Goal: Complete application form

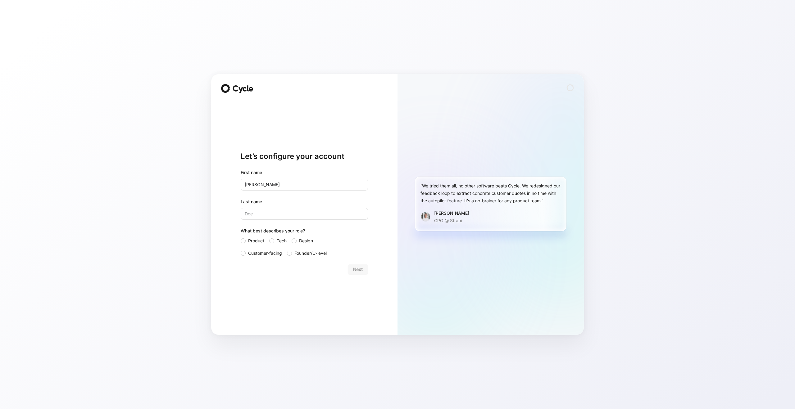
type input "[PERSON_NAME]"
click at [256, 241] on span "Product" at bounding box center [256, 240] width 16 height 7
click at [241, 237] on input "Product" at bounding box center [241, 237] width 0 height 0
click at [257, 252] on span "Customer-facing" at bounding box center [265, 253] width 34 height 7
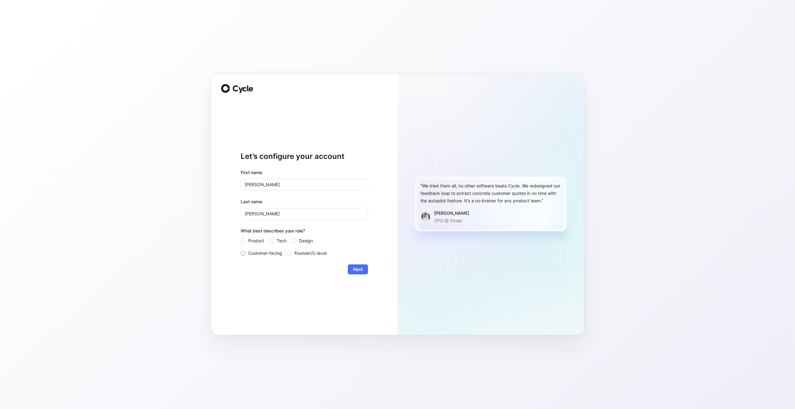
click at [241, 250] on input "Customer-facing" at bounding box center [241, 250] width 0 height 0
click at [359, 272] on span "Next" at bounding box center [358, 269] width 10 height 7
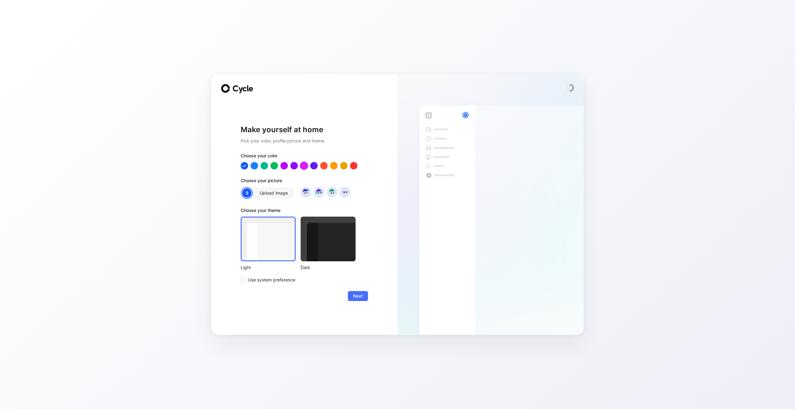
click at [304, 167] on div at bounding box center [304, 166] width 8 height 8
click at [357, 299] on span "Next" at bounding box center [358, 295] width 10 height 7
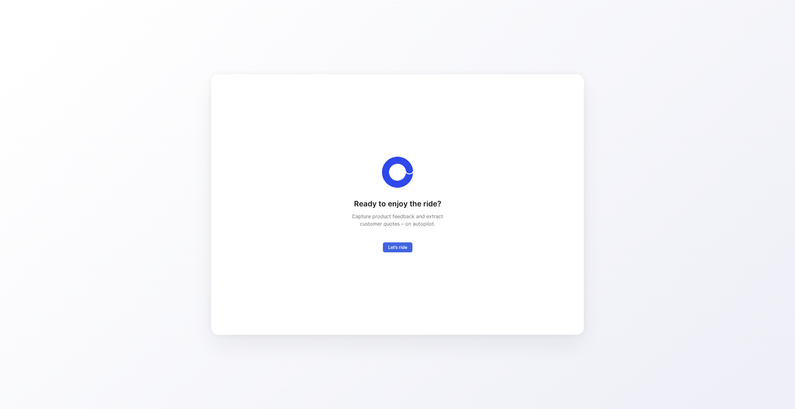
click at [398, 250] on span "Let’s ride" at bounding box center [397, 247] width 19 height 7
